Goal: Go to known website: Go to known website

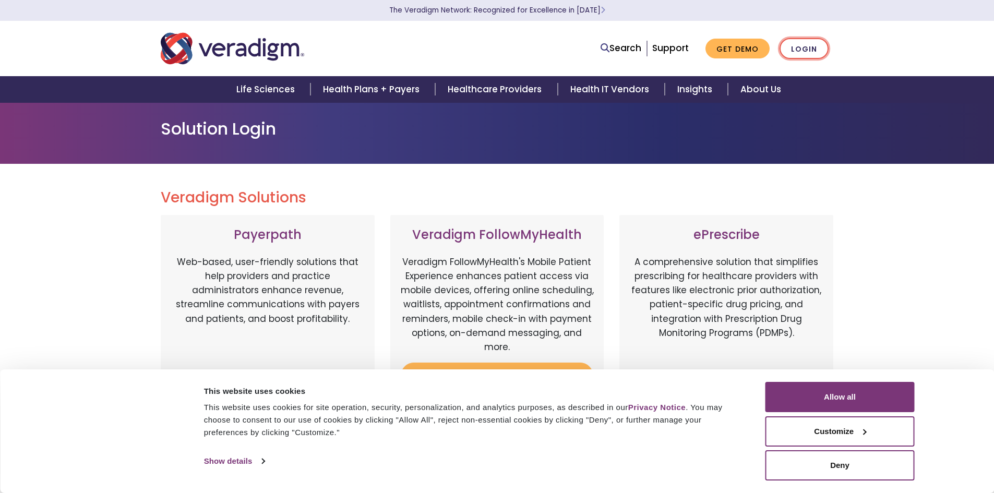
click at [811, 48] on link "Login" at bounding box center [803, 48] width 49 height 21
click at [818, 44] on link "Login" at bounding box center [803, 48] width 49 height 21
click at [855, 397] on button "Allow all" at bounding box center [839, 397] width 149 height 30
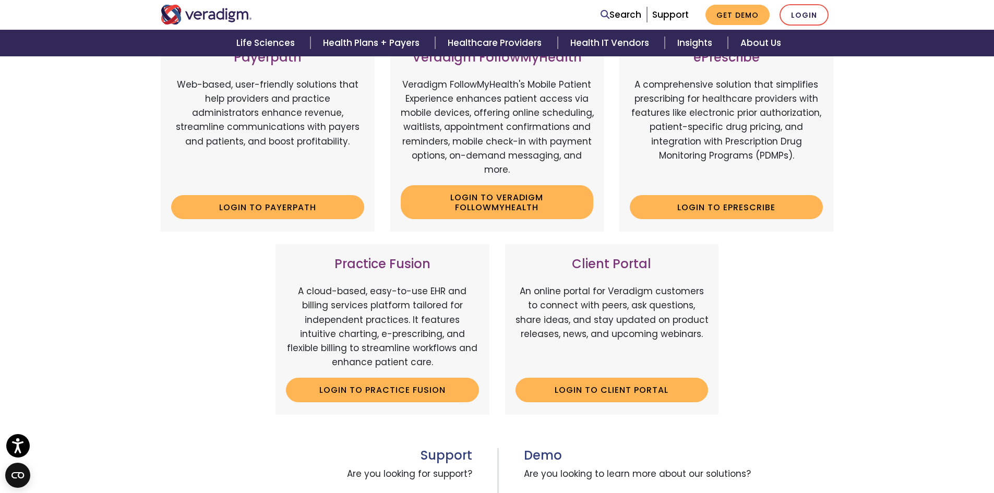
scroll to position [209, 0]
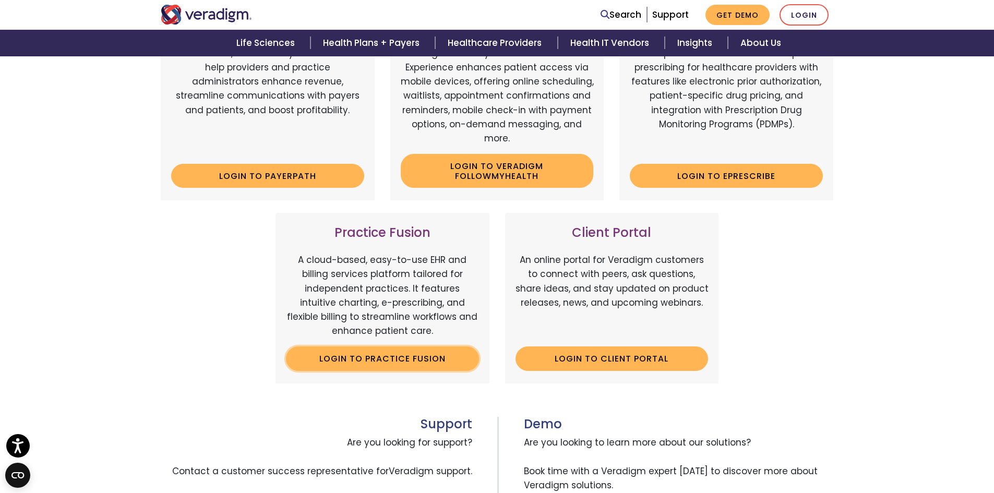
click at [425, 357] on link "Login to Practice Fusion" at bounding box center [382, 358] width 193 height 24
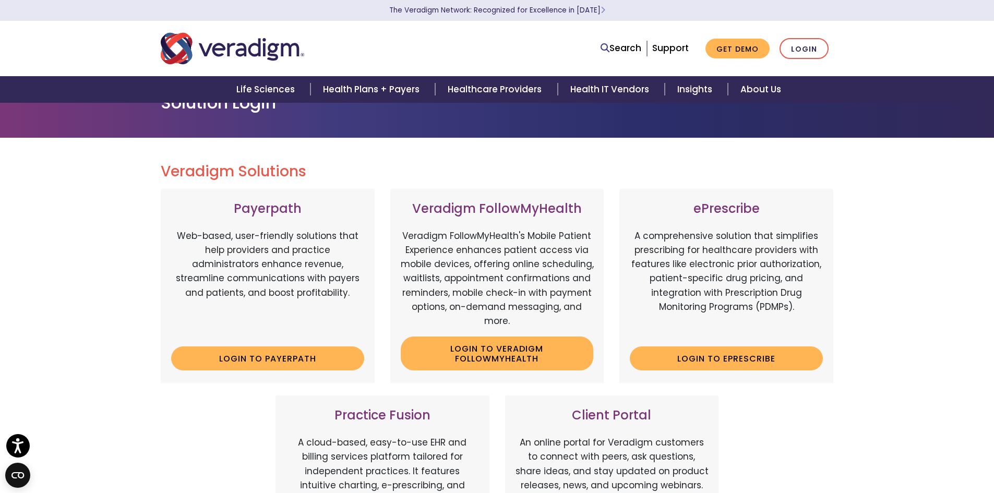
scroll to position [0, 0]
